Goal: Information Seeking & Learning: Understand process/instructions

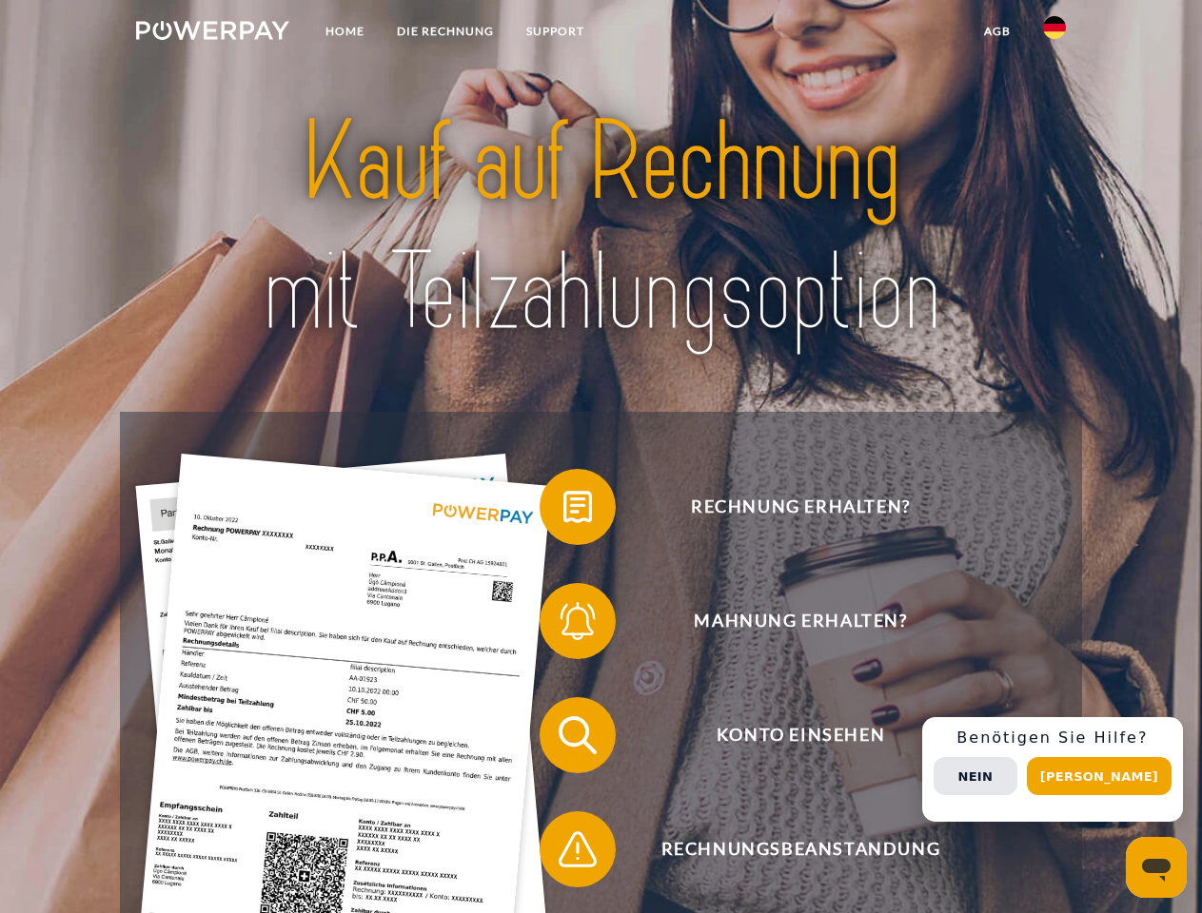
click at [212, 33] on img at bounding box center [212, 30] width 153 height 19
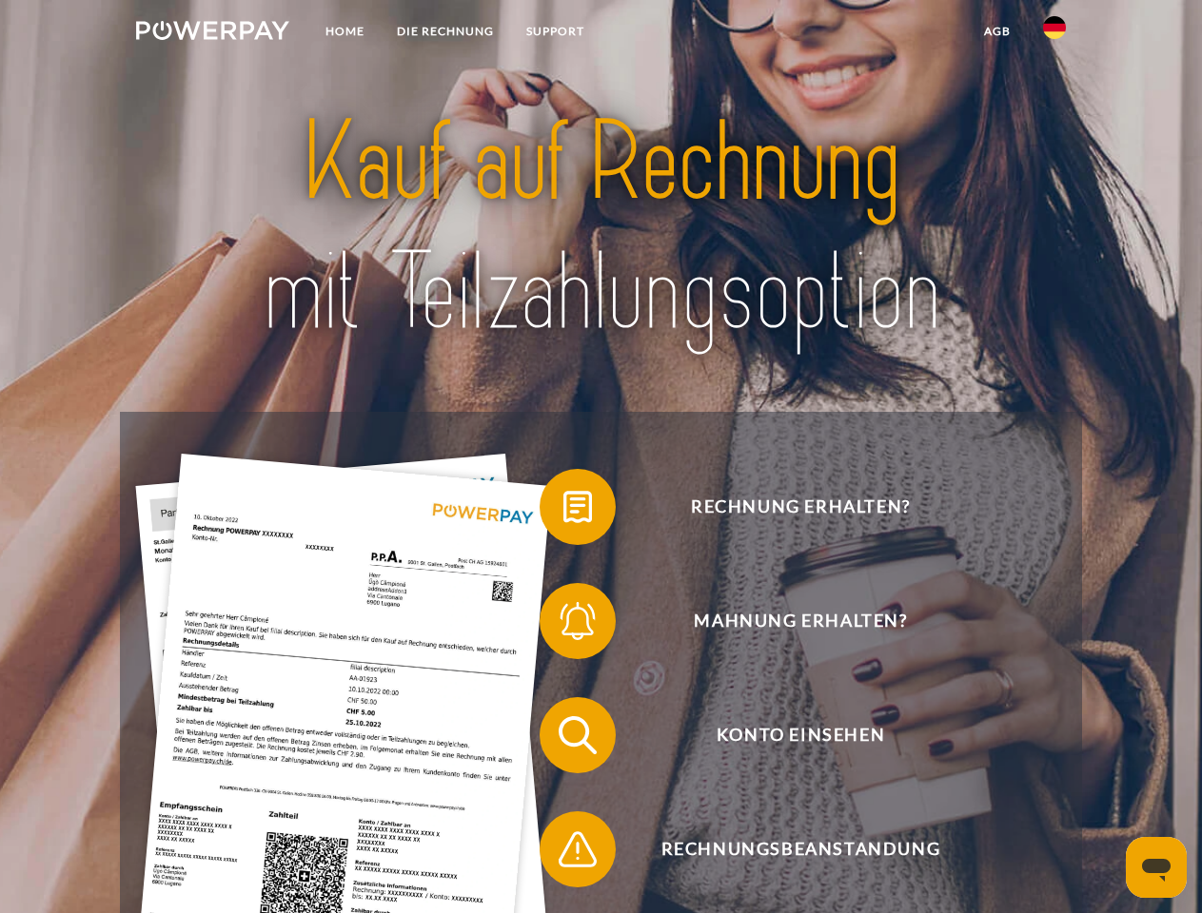
click at [1054, 33] on img at bounding box center [1054, 27] width 23 height 23
click at [996, 31] on link "agb" at bounding box center [997, 31] width 59 height 34
click at [563, 511] on span at bounding box center [548, 507] width 95 height 95
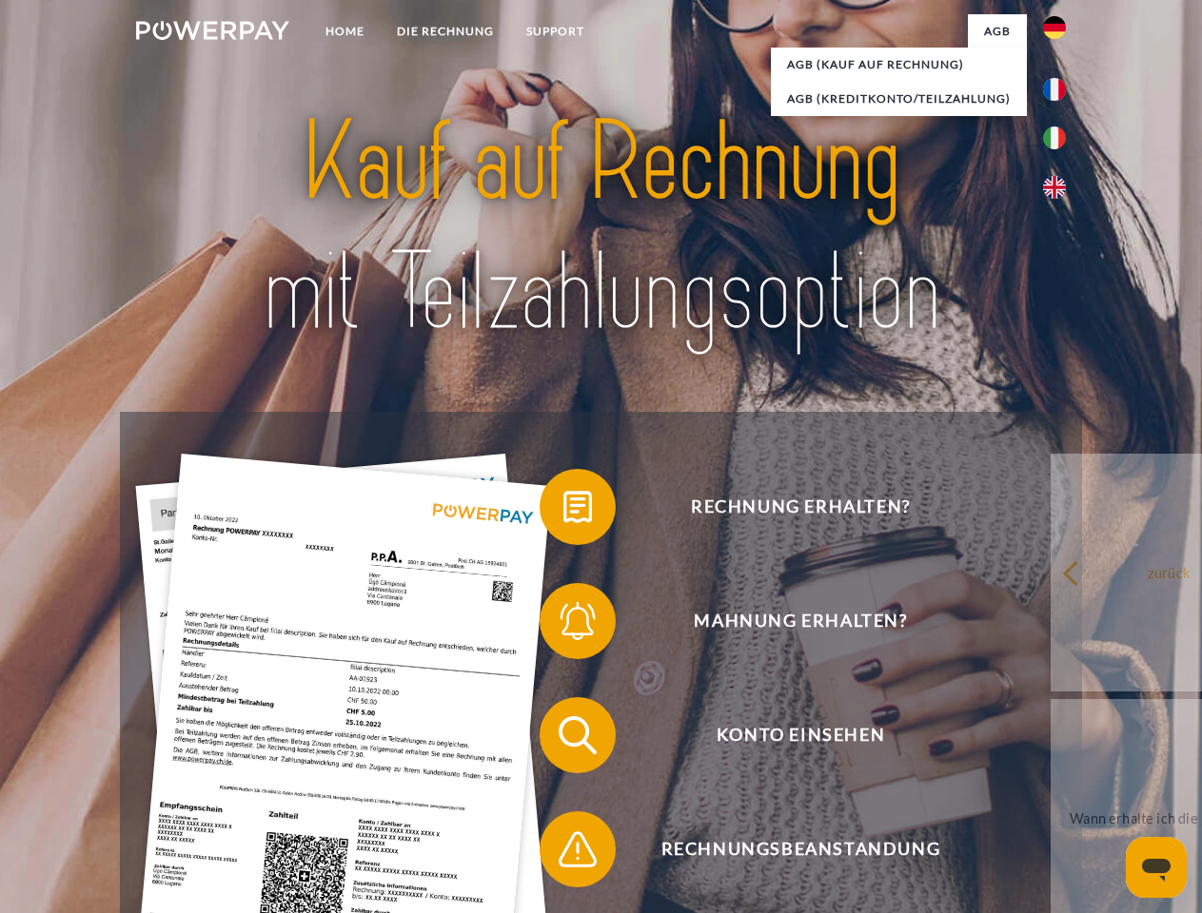
click at [1051, 625] on link "zurück" at bounding box center [1169, 573] width 237 height 238
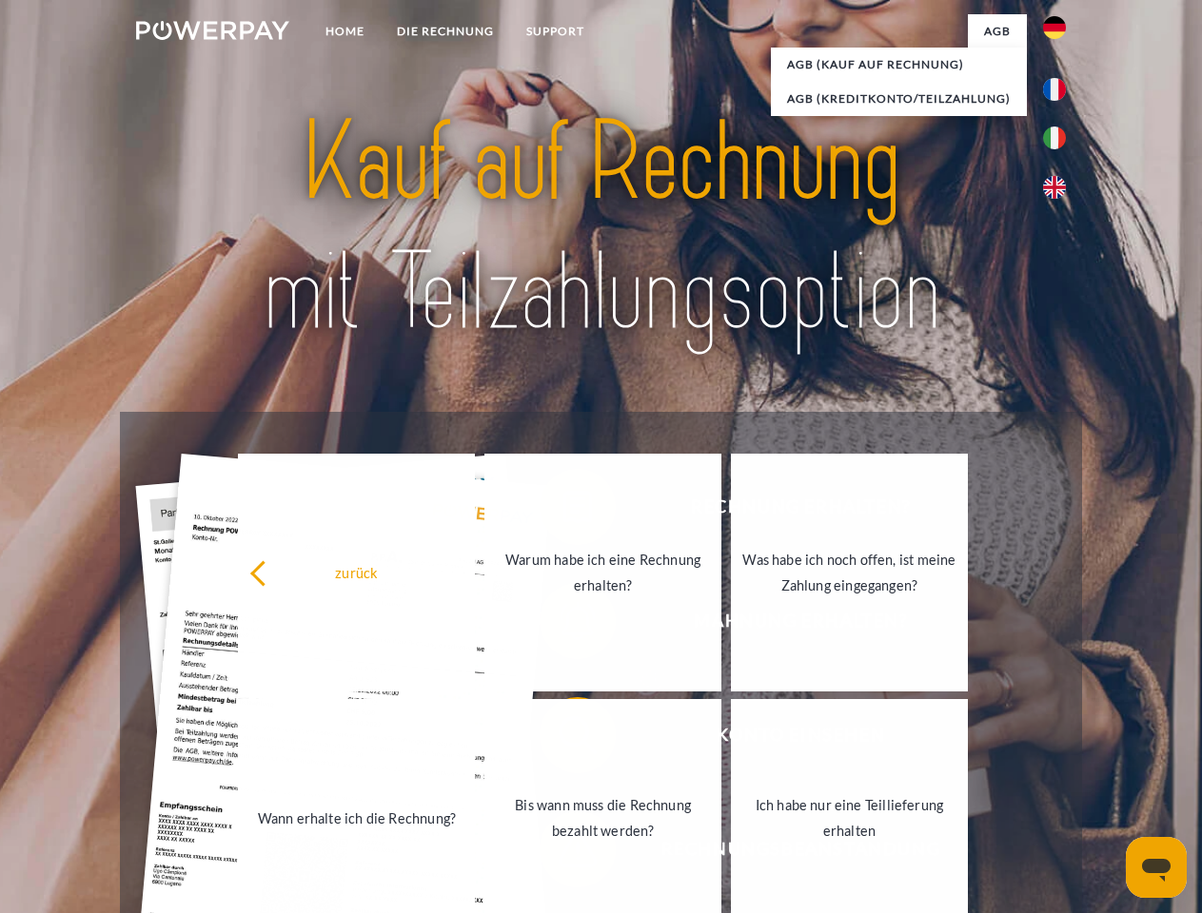
click at [475, 739] on link "Wann erhalte ich die Rechnung?" at bounding box center [356, 818] width 237 height 238
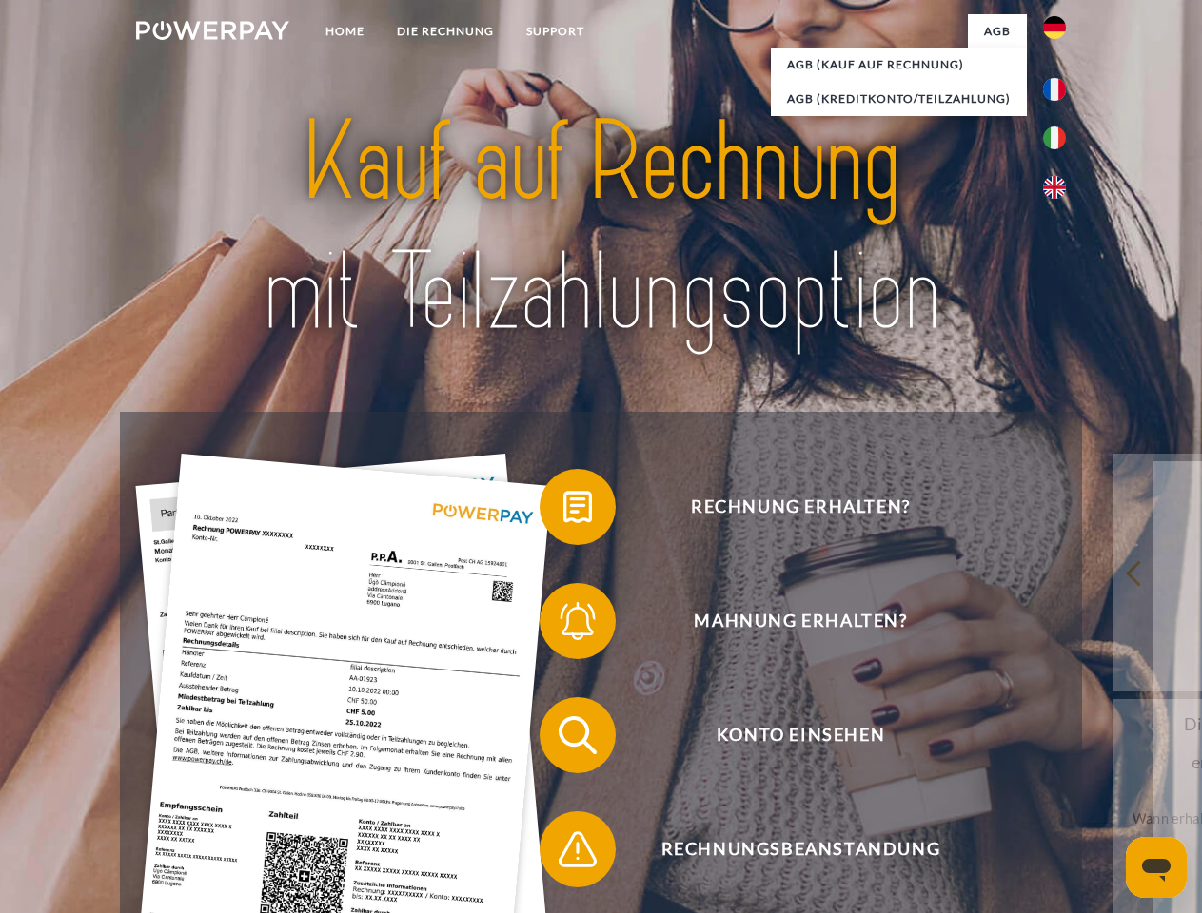
click at [563, 854] on span at bounding box center [548, 849] width 95 height 95
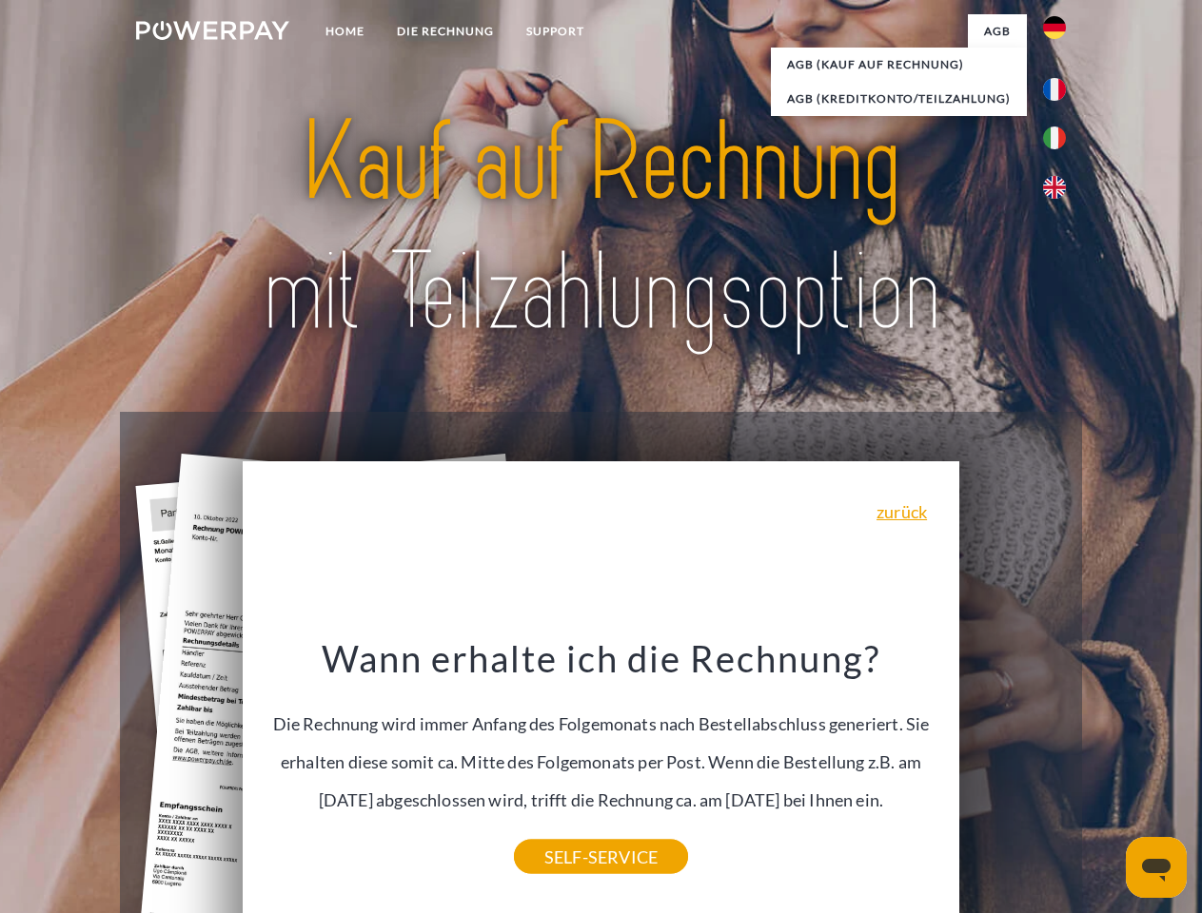
click at [1012, 774] on span "Konto einsehen" at bounding box center [800, 735] width 466 height 76
click at [1106, 776] on header "Home DIE RECHNUNG SUPPORT" at bounding box center [601, 657] width 1202 height 1314
